Goal: Transaction & Acquisition: Purchase product/service

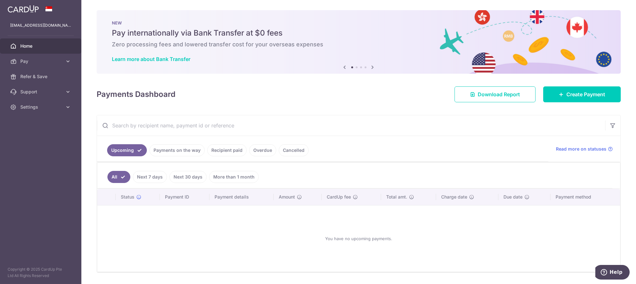
click at [236, 152] on link "Recipient paid" at bounding box center [226, 150] width 39 height 12
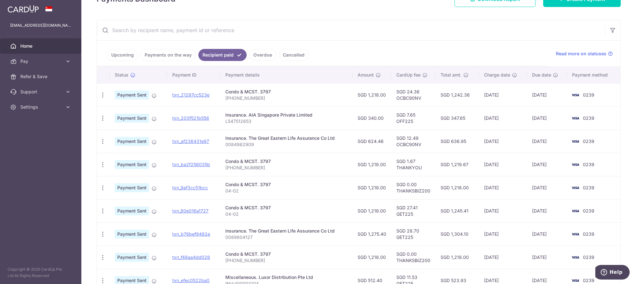
scroll to position [103, 0]
drag, startPoint x: 420, startPoint y: 101, endPoint x: 397, endPoint y: 102, distance: 22.9
click at [397, 102] on td "SGD 24.36 OCBC90NV" at bounding box center [413, 95] width 44 height 23
copy td "OCBC90NV"
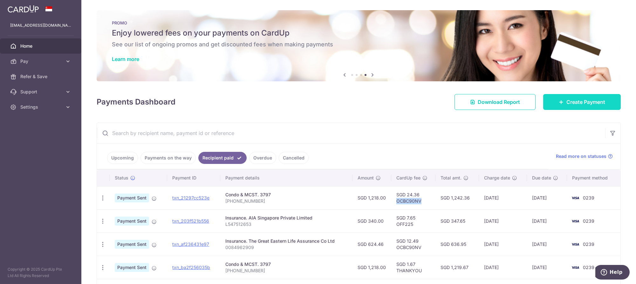
click at [570, 97] on link "Create Payment" at bounding box center [582, 102] width 78 height 16
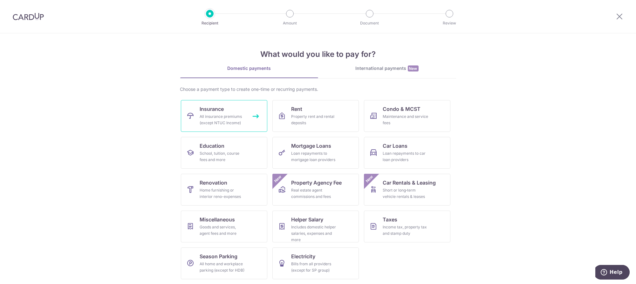
click at [257, 120] on link "Insurance All insurance premiums (except NTUC Income)" at bounding box center [224, 116] width 86 height 32
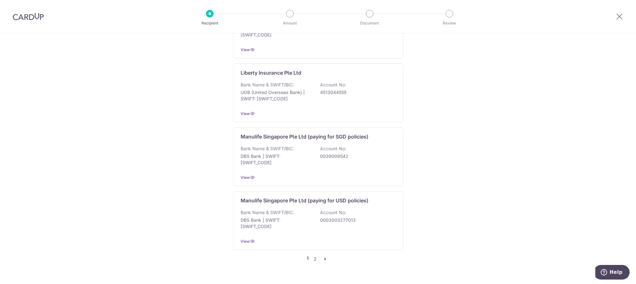
scroll to position [601, 0]
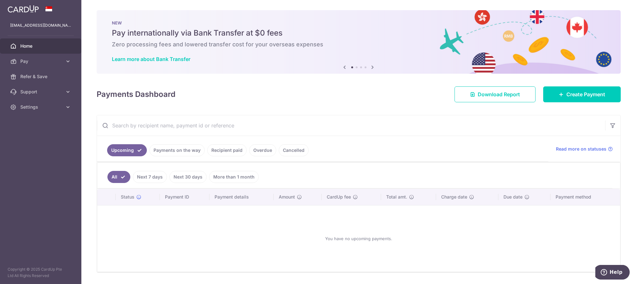
click at [236, 150] on link "Recipient paid" at bounding box center [226, 150] width 39 height 12
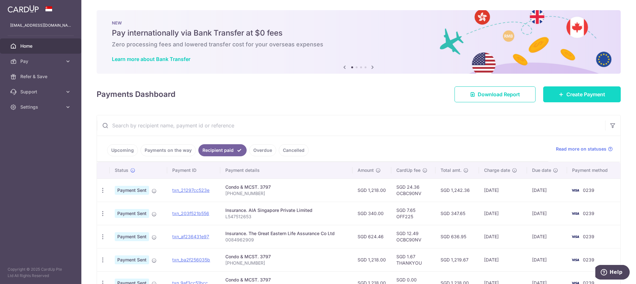
click at [566, 100] on link "Create Payment" at bounding box center [582, 94] width 78 height 16
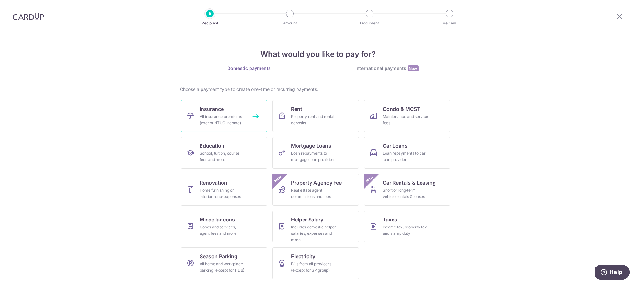
click at [216, 119] on div "All insurance premiums (except NTUC Income)" at bounding box center [223, 119] width 46 height 13
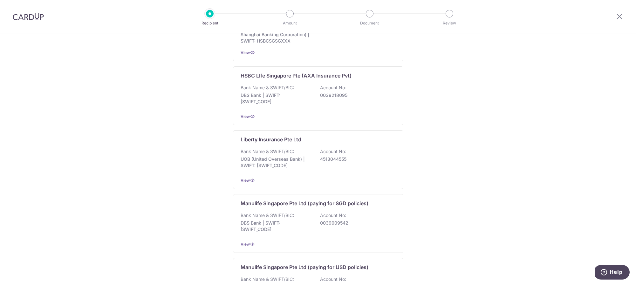
scroll to position [601, 0]
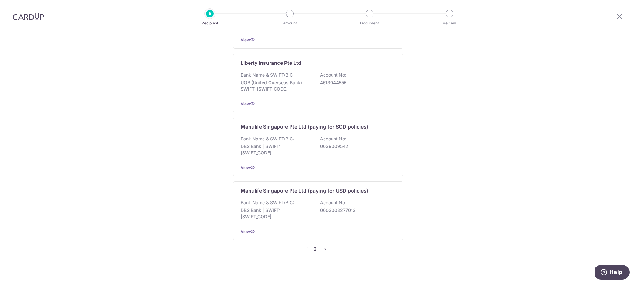
click at [314, 245] on link "2" at bounding box center [316, 249] width 8 height 8
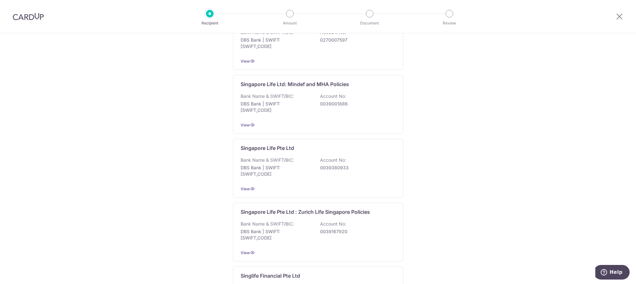
scroll to position [524, 0]
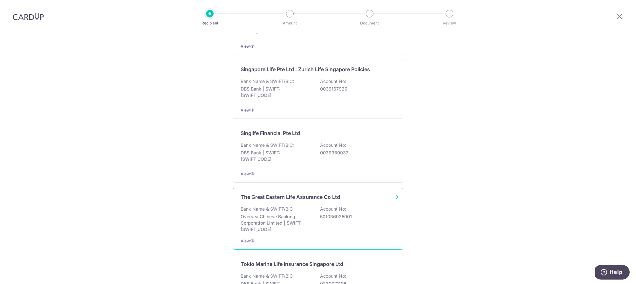
click at [360, 218] on div "Bank Name & SWIFT/BIC: Oversea Chinese Banking Corporation Limited | SWIFT: OCB…" at bounding box center [318, 219] width 155 height 27
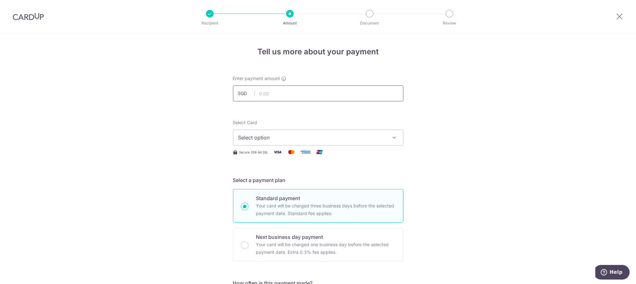
click at [283, 95] on input "text" at bounding box center [318, 94] width 170 height 16
type input "1,345.69"
click at [312, 142] on button "Select option" at bounding box center [318, 138] width 170 height 16
drag, startPoint x: 301, startPoint y: 183, endPoint x: 304, endPoint y: 183, distance: 3.5
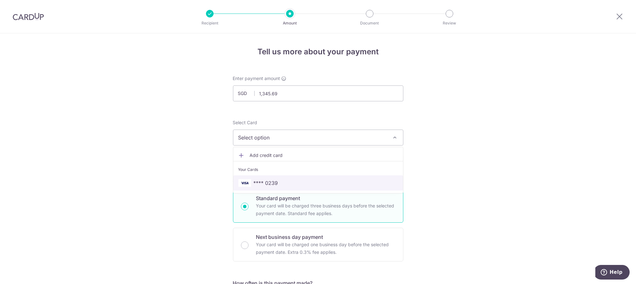
click at [301, 184] on span "**** 0239" at bounding box center [318, 183] width 160 height 8
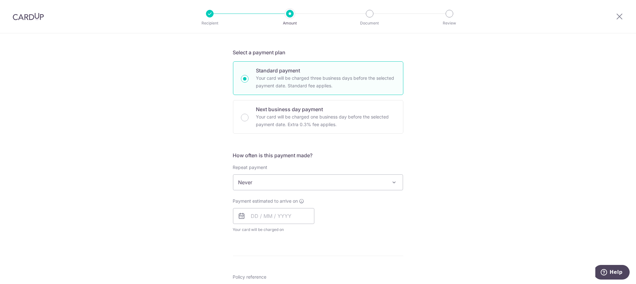
scroll to position [143, 0]
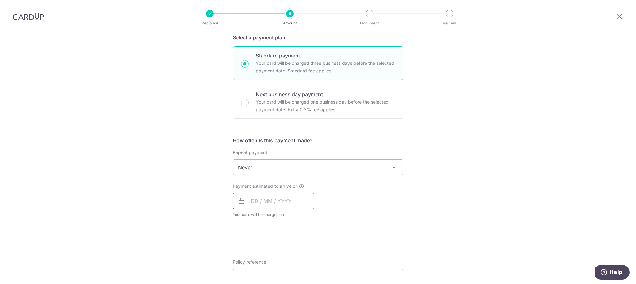
click at [291, 199] on input "text" at bounding box center [273, 201] width 81 height 16
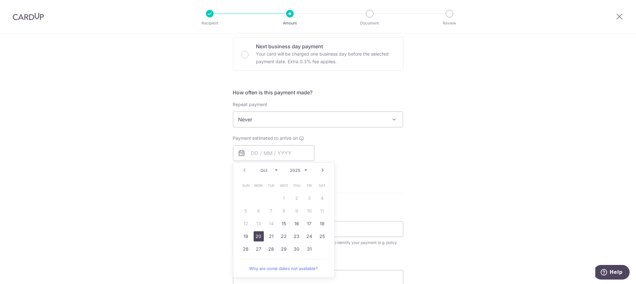
click at [256, 237] on link "20" at bounding box center [259, 236] width 10 height 10
type input "20/10/2025"
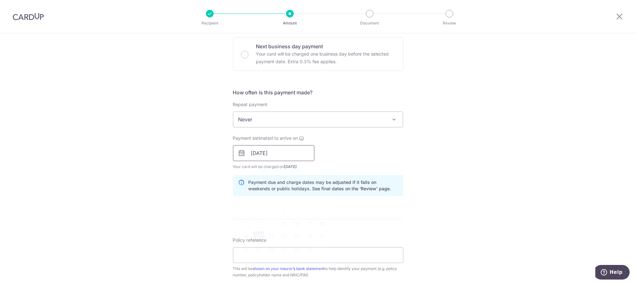
click at [299, 149] on input "20/10/2025" at bounding box center [273, 153] width 81 height 16
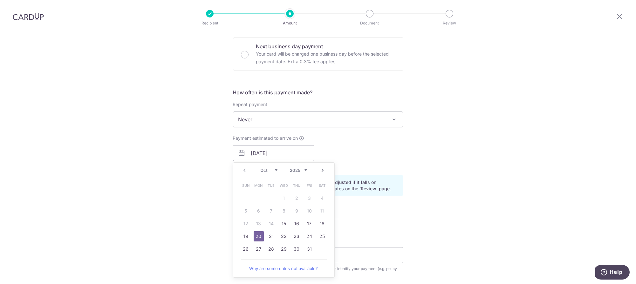
click at [511, 162] on div "Tell us more about your payment Enter payment amount SGD 1,345.69 1345.69 Selec…" at bounding box center [318, 143] width 636 height 601
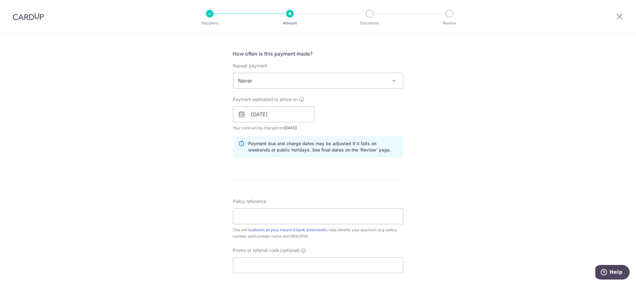
scroll to position [286, 0]
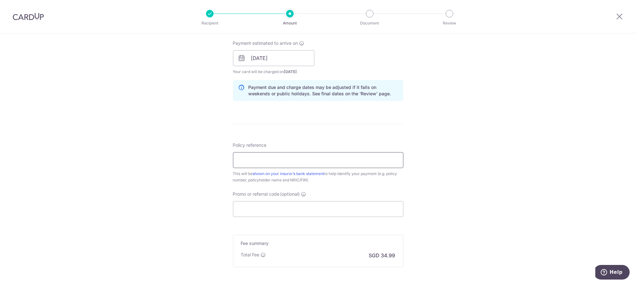
click at [319, 164] on input "Policy reference" at bounding box center [318, 160] width 170 height 16
type input "0089604127"
click at [300, 206] on input "Promo or referral code (optional)" at bounding box center [318, 209] width 170 height 16
paste input "OCBC90NV"
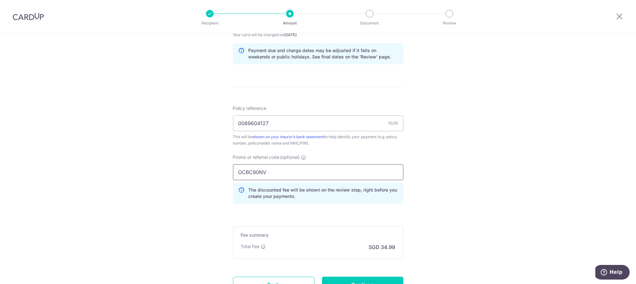
scroll to position [379, 0]
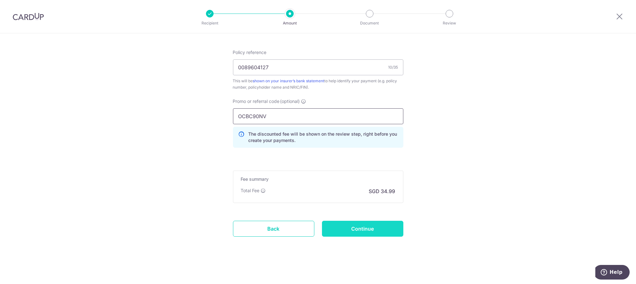
type input "OCBC90NV"
click at [356, 228] on input "Continue" at bounding box center [362, 229] width 81 height 16
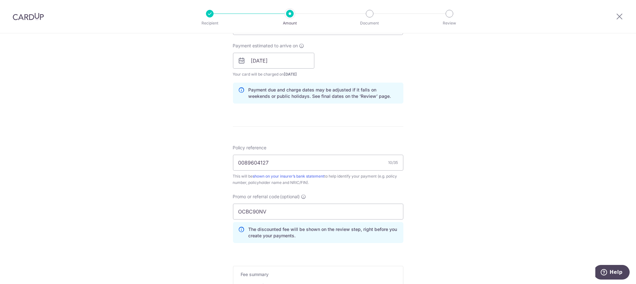
scroll to position [309, 0]
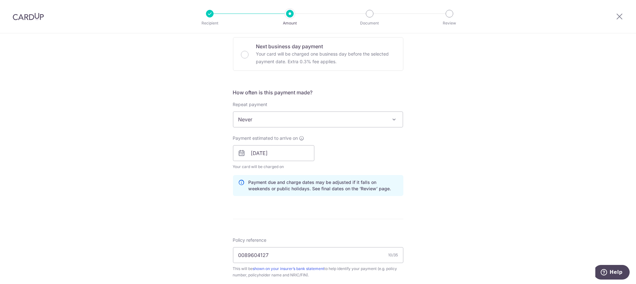
scroll to position [379, 0]
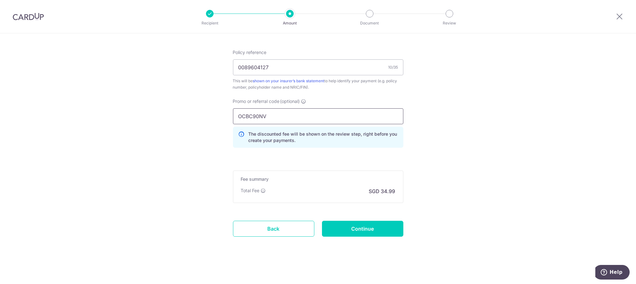
drag, startPoint x: 268, startPoint y: 115, endPoint x: 214, endPoint y: 110, distance: 54.6
type input "v"
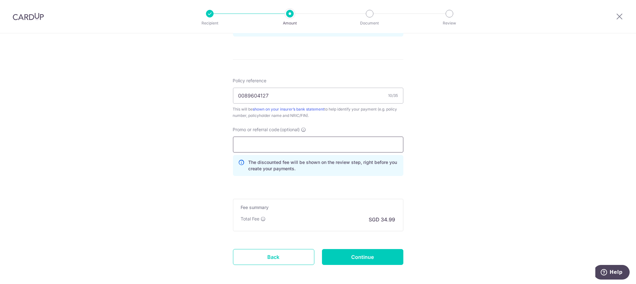
paste input "OCBC90N155"
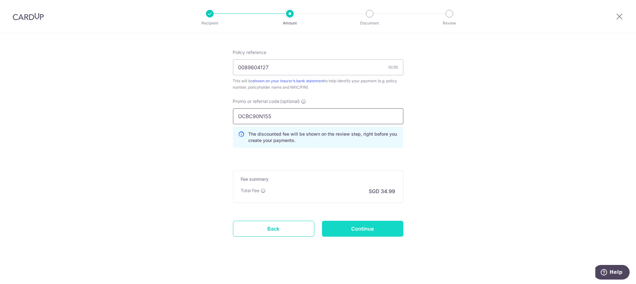
type input "OCBC90N155"
click at [356, 229] on input "Continue" at bounding box center [362, 229] width 81 height 16
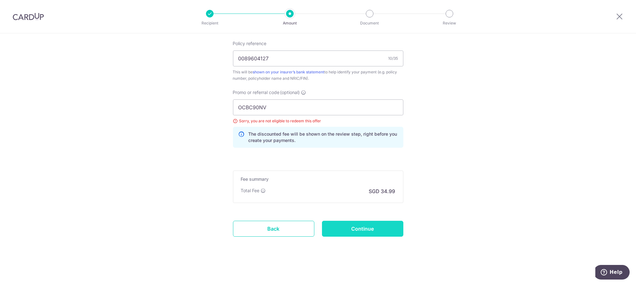
click at [364, 226] on input "Continue" at bounding box center [362, 229] width 81 height 16
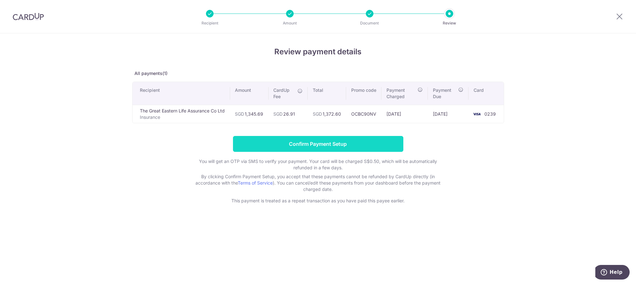
click at [375, 136] on input "Confirm Payment Setup" at bounding box center [318, 144] width 170 height 16
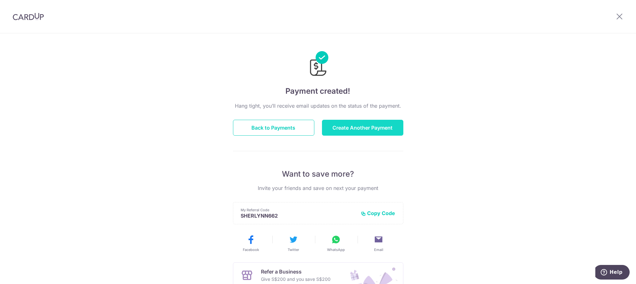
click at [344, 128] on button "Create Another Payment" at bounding box center [362, 128] width 81 height 16
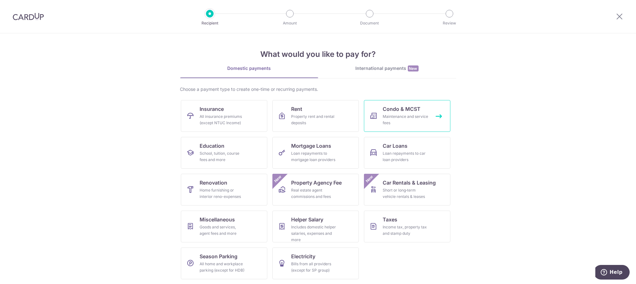
click at [402, 117] on div "Maintenance and service fees" at bounding box center [406, 119] width 46 height 13
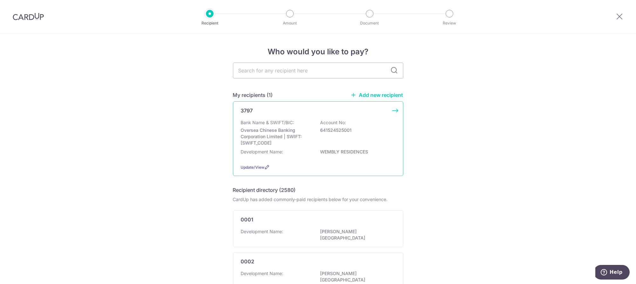
click at [312, 127] on p "Oversea Chinese Banking Corporation Limited | SWIFT: OCBCSGSGXXX" at bounding box center [276, 136] width 71 height 19
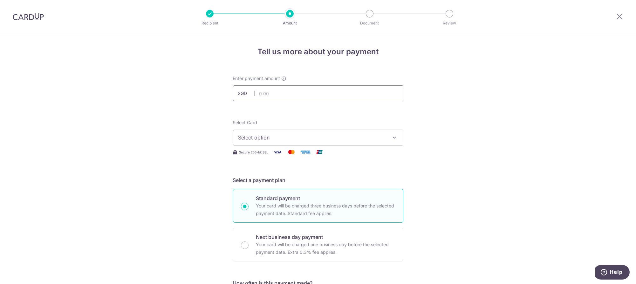
click at [311, 95] on input "text" at bounding box center [318, 94] width 170 height 16
type input "1,218.00"
click at [308, 140] on span "Select option" at bounding box center [312, 138] width 148 height 8
click at [304, 178] on link "**** 0239" at bounding box center [318, 182] width 170 height 15
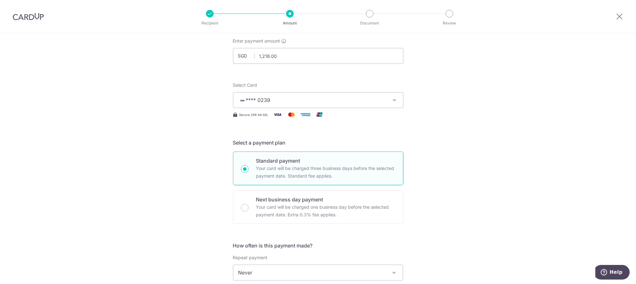
scroll to position [95, 0]
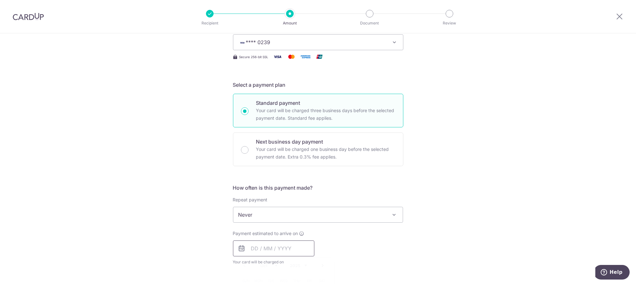
click at [279, 247] on input "text" at bounding box center [273, 249] width 81 height 16
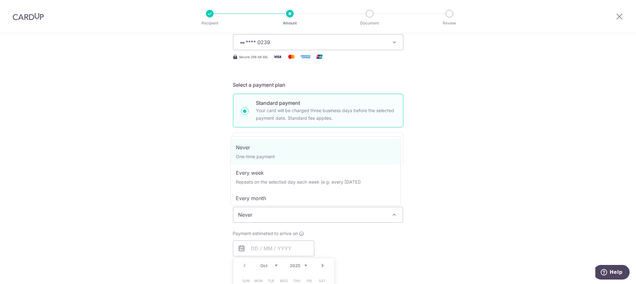
click at [277, 218] on span "Never" at bounding box center [318, 214] width 170 height 15
click at [349, 241] on div "Payment estimated to arrive on Prev Next Oct Nov Dec 2025 2026 2027 2028 2029 2…" at bounding box center [318, 247] width 178 height 35
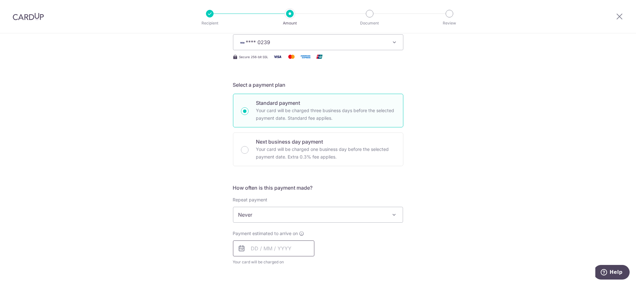
click at [293, 242] on input "text" at bounding box center [273, 249] width 81 height 16
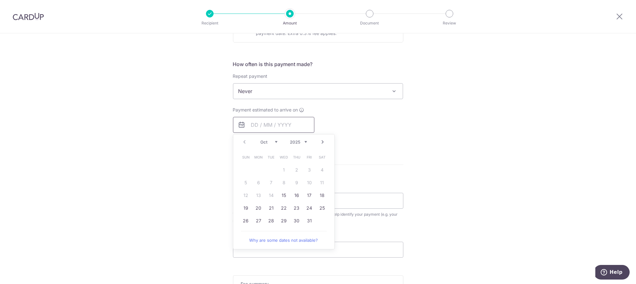
scroll to position [238, 0]
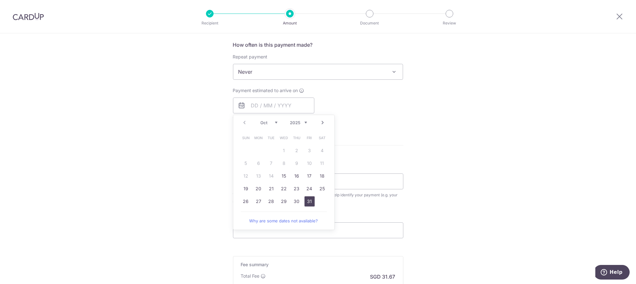
click at [309, 204] on link "31" at bounding box center [310, 201] width 10 height 10
type input "[DATE]"
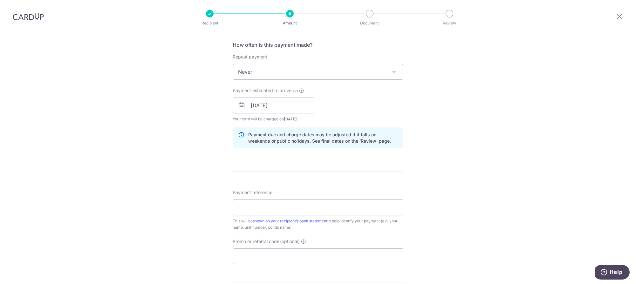
click at [433, 177] on div "Tell us more about your payment Enter payment amount SGD 1,218.00 1218.00 Selec…" at bounding box center [318, 95] width 636 height 601
click at [275, 106] on input "[DATE]" at bounding box center [273, 106] width 81 height 16
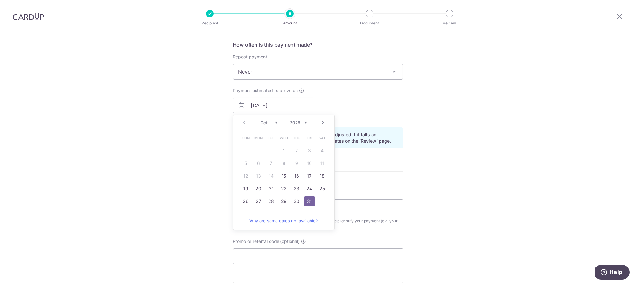
click at [477, 171] on div "Tell us more about your payment Enter payment amount SGD 1,218.00 1218.00 Selec…" at bounding box center [318, 95] width 636 height 601
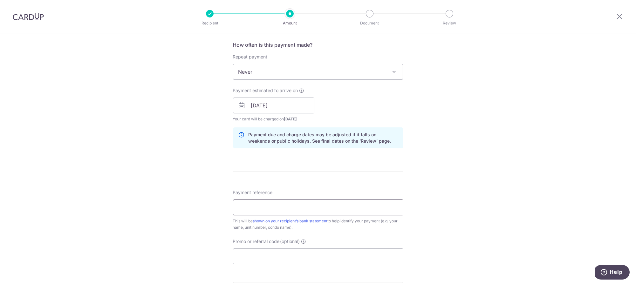
click at [354, 212] on input "Payment reference" at bounding box center [318, 208] width 170 height 16
type input "04-02"
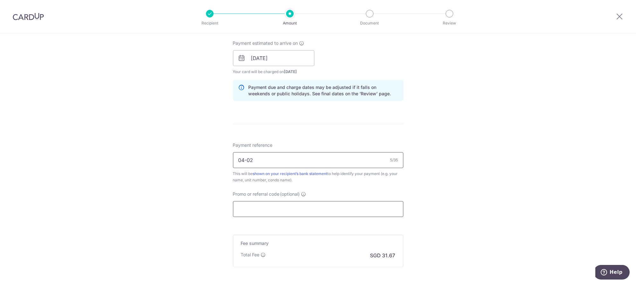
click at [326, 210] on input "Promo or referral code (optional)" at bounding box center [318, 209] width 170 height 16
paste input "OCBC90N155"
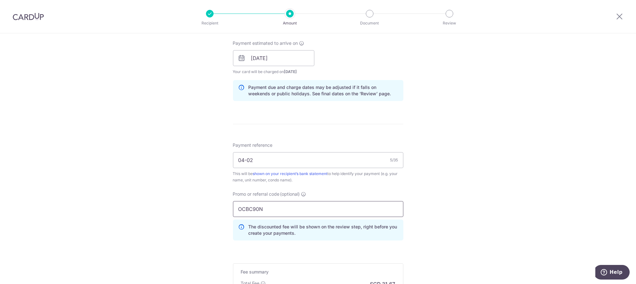
drag, startPoint x: 268, startPoint y: 212, endPoint x: 213, endPoint y: 211, distance: 55.3
click at [213, 211] on div "Tell us more about your payment Enter payment amount SGD 1,218.00 1218.00 Selec…" at bounding box center [318, 63] width 636 height 630
paste input "V"
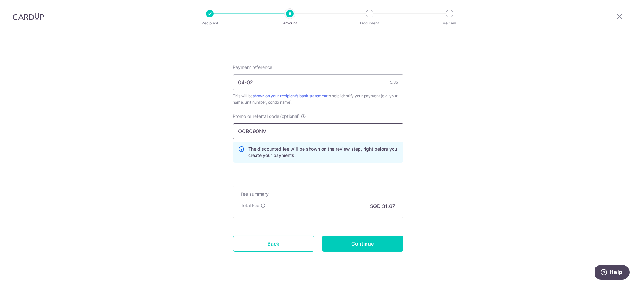
scroll to position [379, 0]
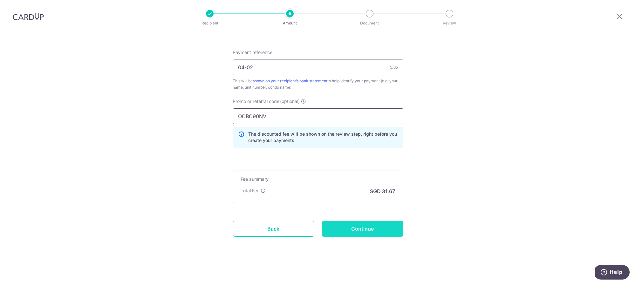
type input "OCBC90NV"
click at [359, 225] on input "Continue" at bounding box center [362, 229] width 81 height 16
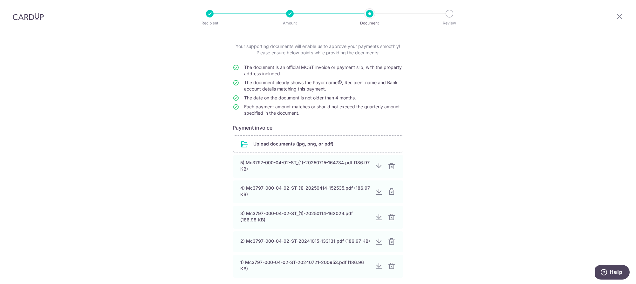
scroll to position [48, 0]
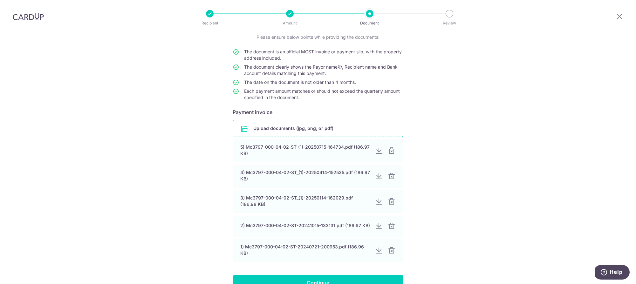
click at [341, 126] on input "file" at bounding box center [318, 128] width 170 height 17
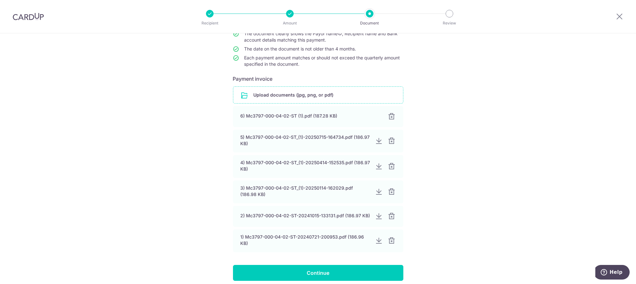
scroll to position [116, 0]
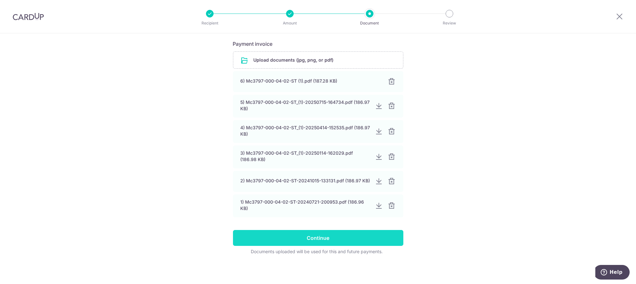
click at [347, 238] on input "Continue" at bounding box center [318, 238] width 170 height 16
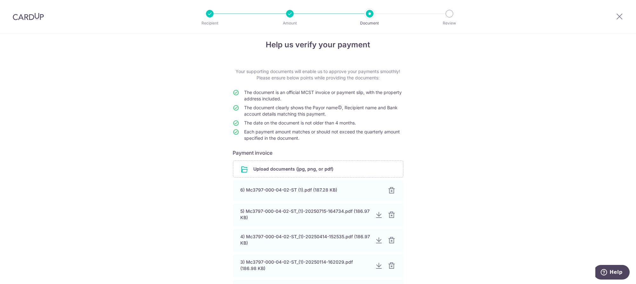
scroll to position [0, 0]
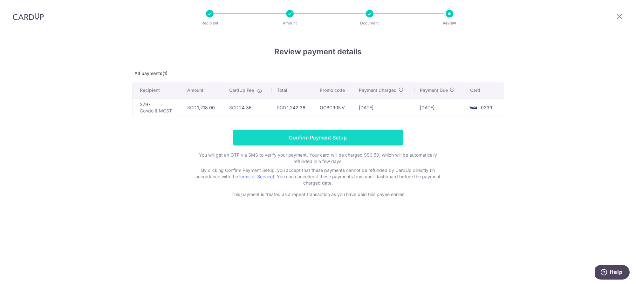
click at [372, 141] on input "Confirm Payment Setup" at bounding box center [318, 138] width 170 height 16
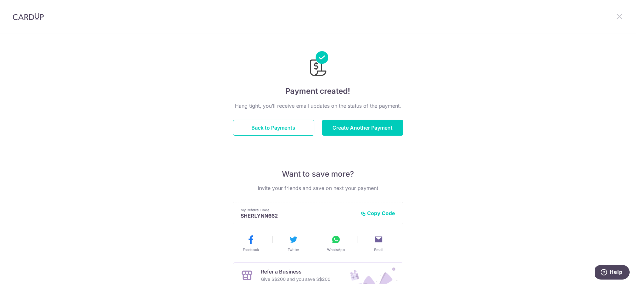
click at [618, 17] on icon at bounding box center [620, 16] width 8 height 8
